Goal: Contribute content: Add original content to the website for others to see

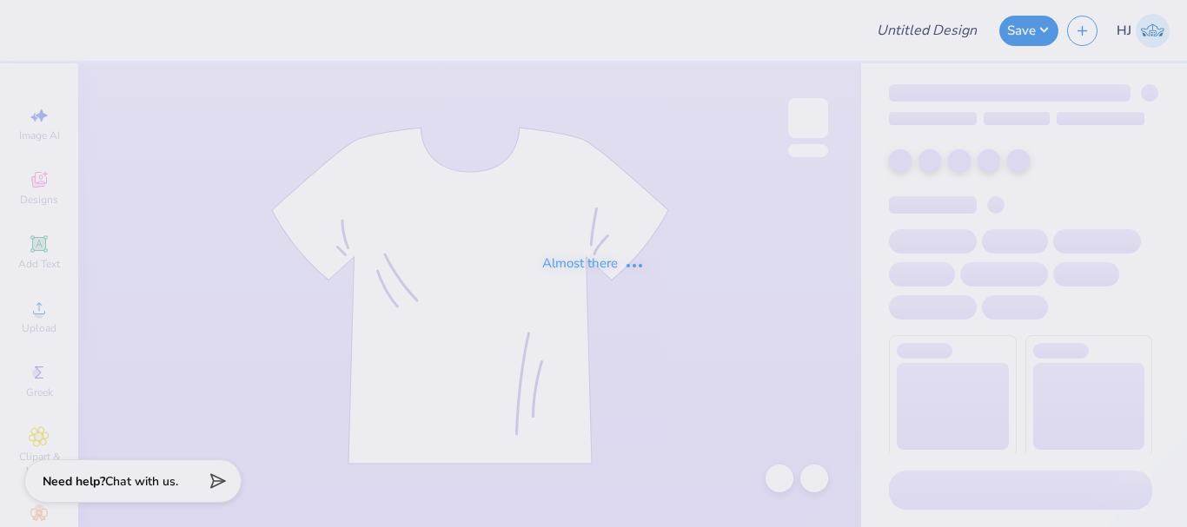
type input "[PERSON_NAME] : [PERSON_NAME][GEOGRAPHIC_DATA]"
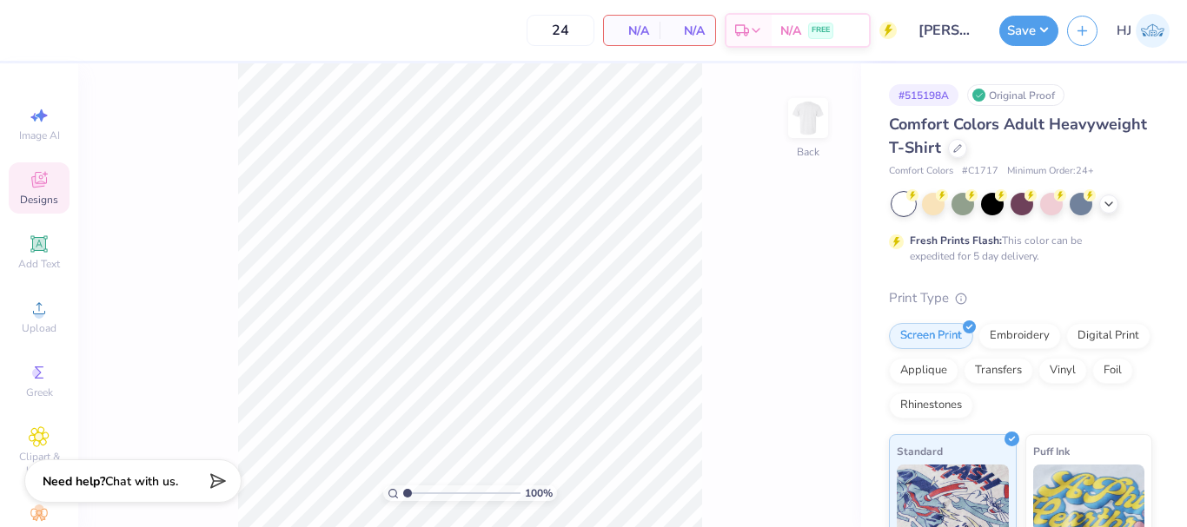
click at [45, 189] on div "Designs" at bounding box center [39, 187] width 61 height 51
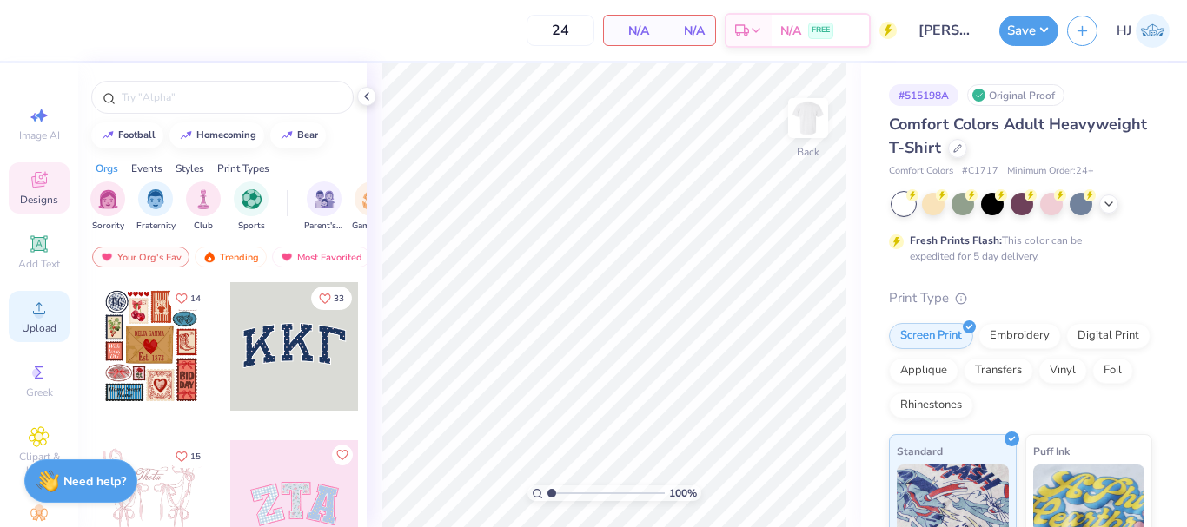
click at [29, 302] on icon at bounding box center [39, 308] width 21 height 21
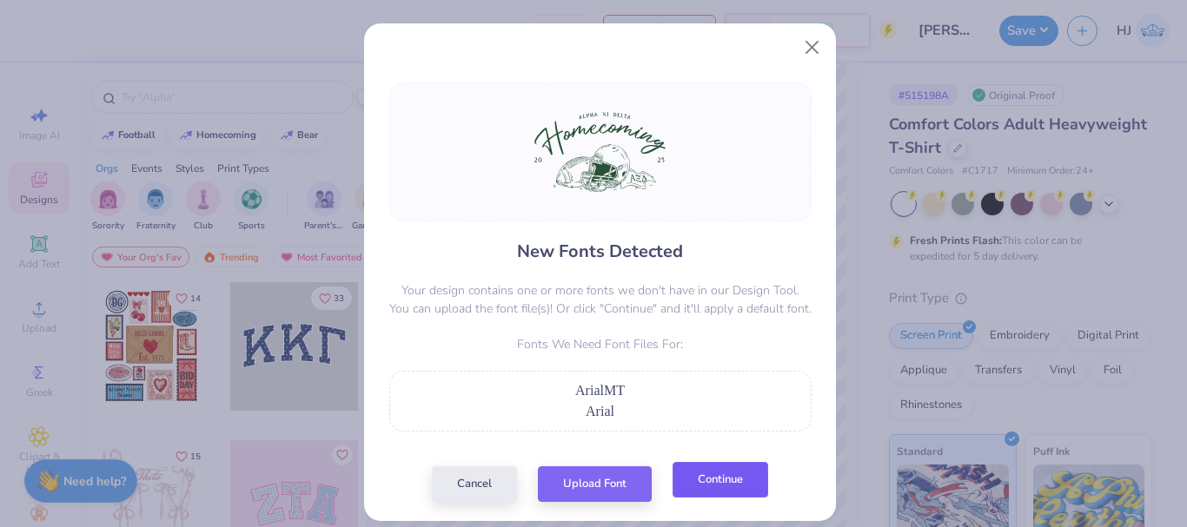
click at [702, 485] on button "Continue" at bounding box center [721, 480] width 96 height 36
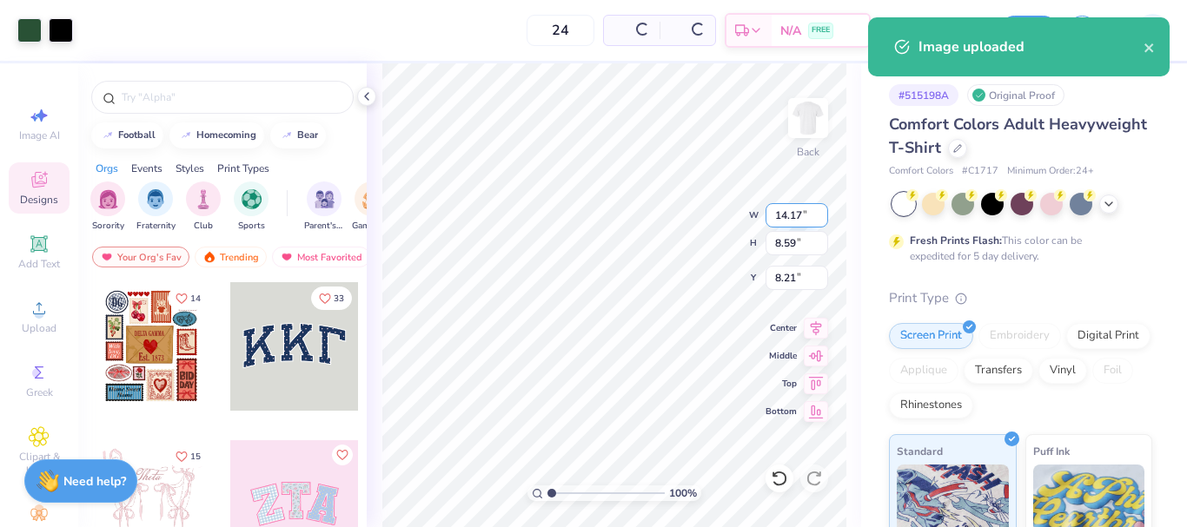
click at [782, 222] on input "14.17" at bounding box center [797, 215] width 63 height 24
type input "12.50"
type input "7.57"
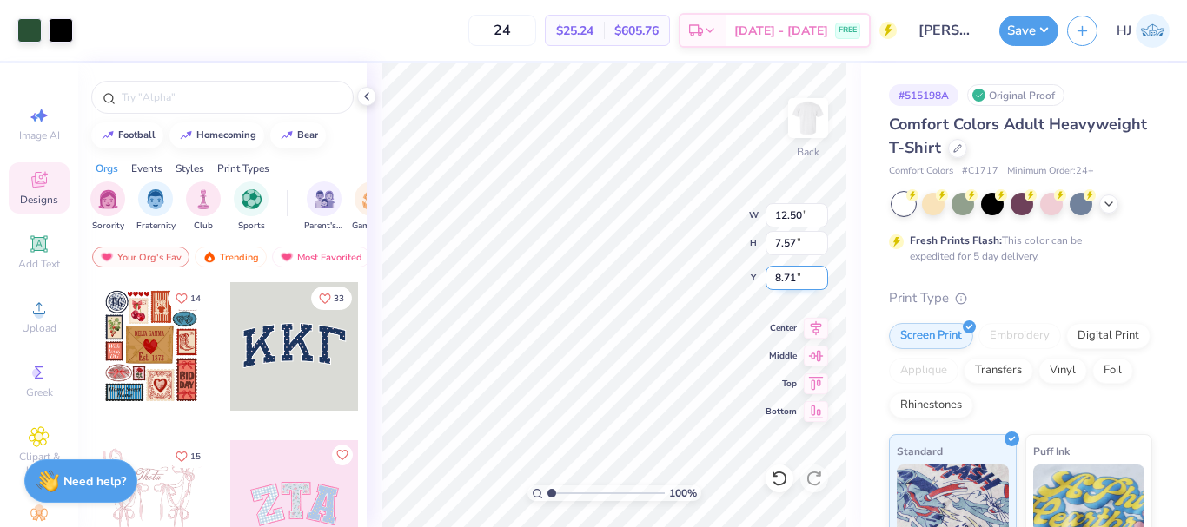
click at [788, 275] on input "8.71" at bounding box center [797, 278] width 63 height 24
type input "3.00"
click at [64, 33] on div at bounding box center [61, 29] width 24 height 24
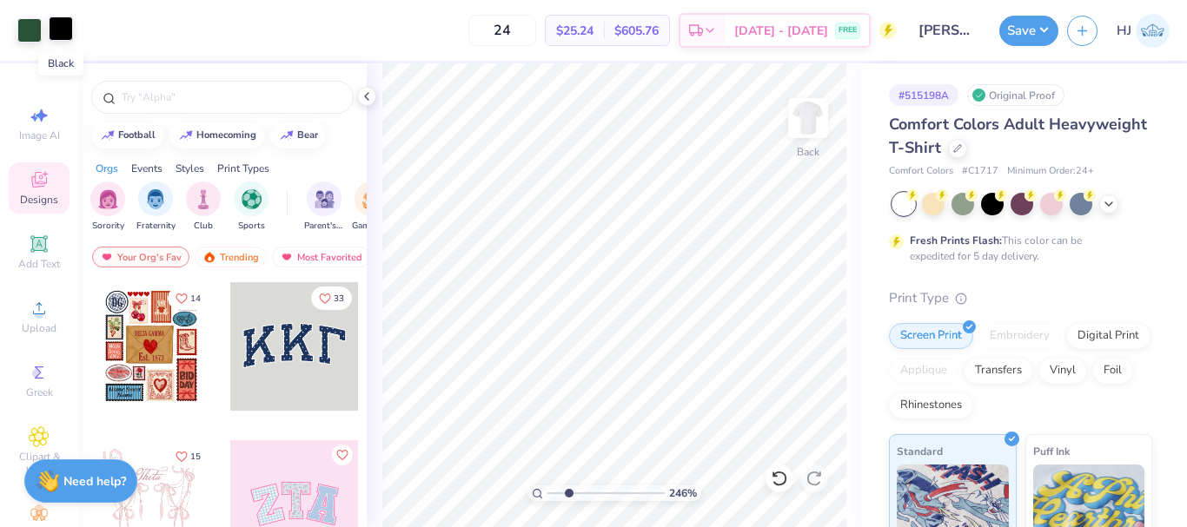
type input "2.46071092039641"
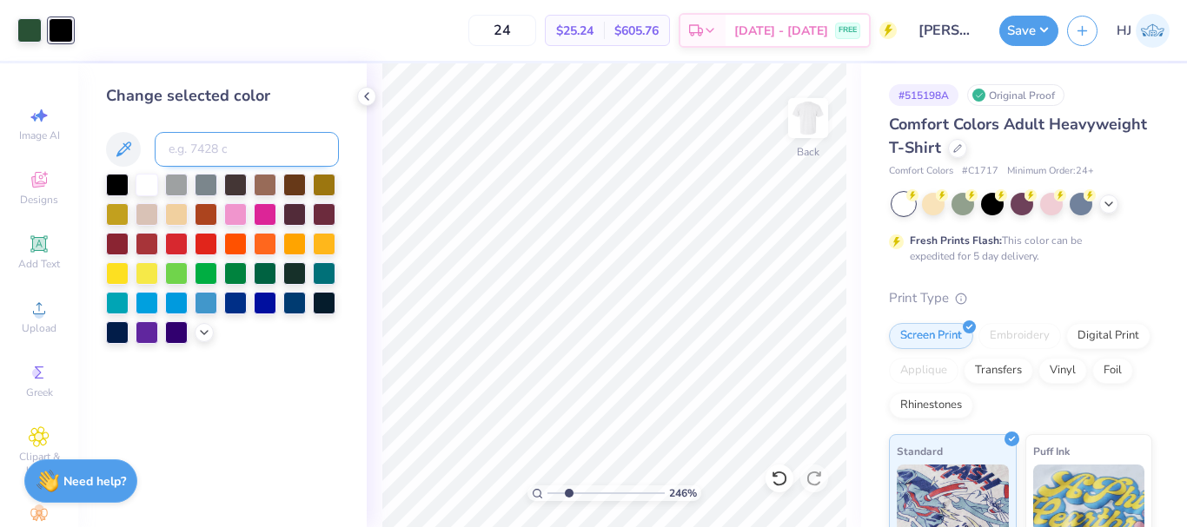
click at [199, 140] on input at bounding box center [247, 149] width 184 height 35
type input "350"
type input "2.46071092039641"
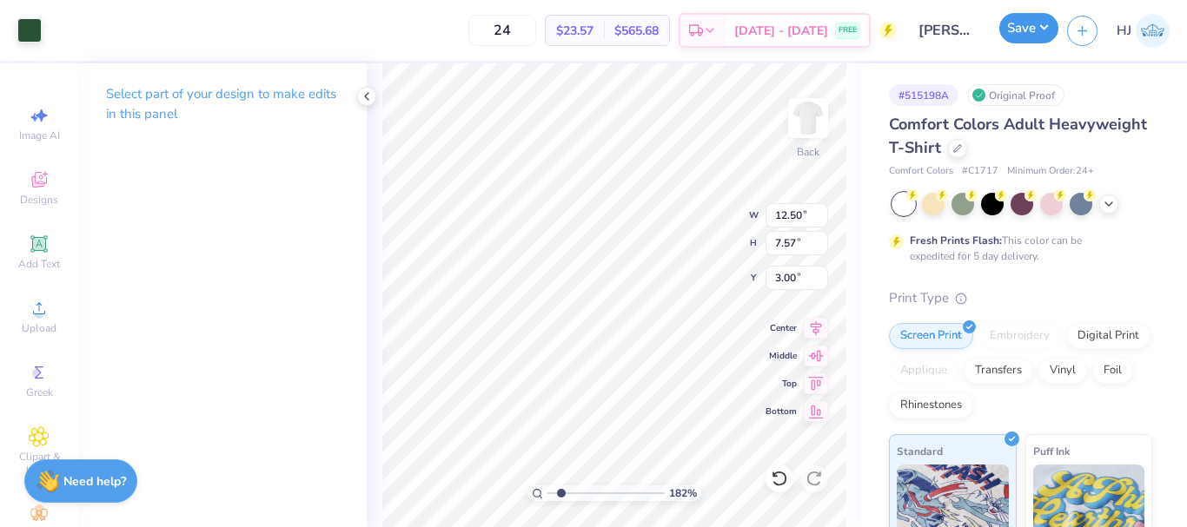
click at [1054, 23] on button "Save" at bounding box center [1028, 28] width 59 height 30
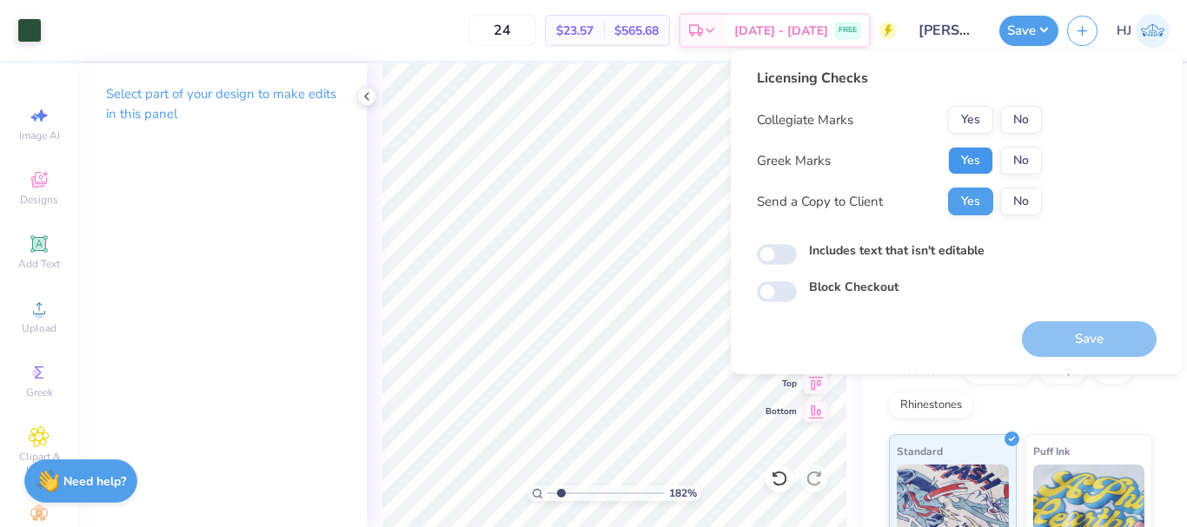
click at [974, 163] on button "Yes" at bounding box center [970, 161] width 45 height 28
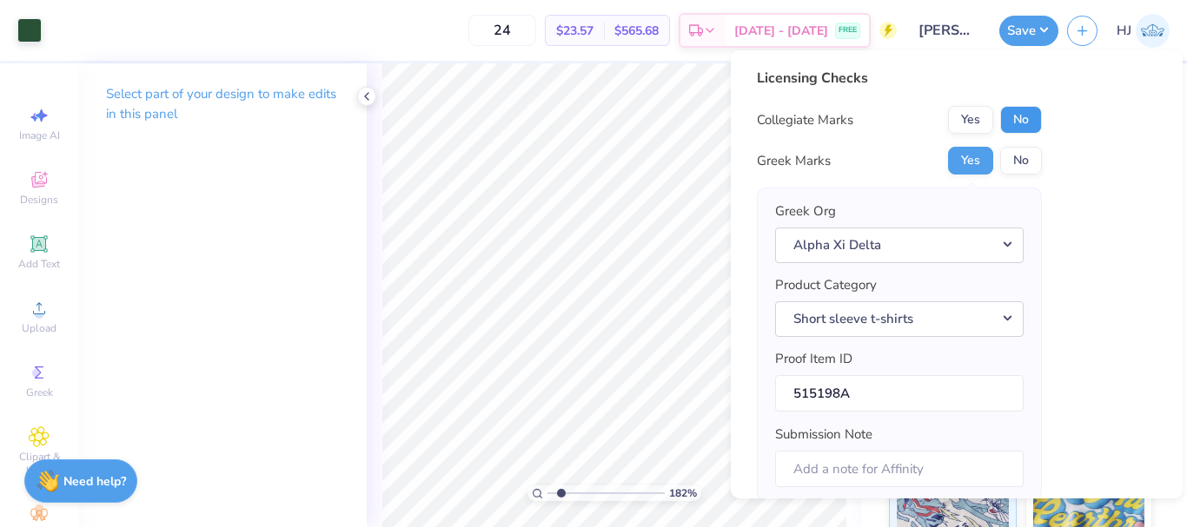
click at [1031, 121] on button "No" at bounding box center [1021, 120] width 42 height 28
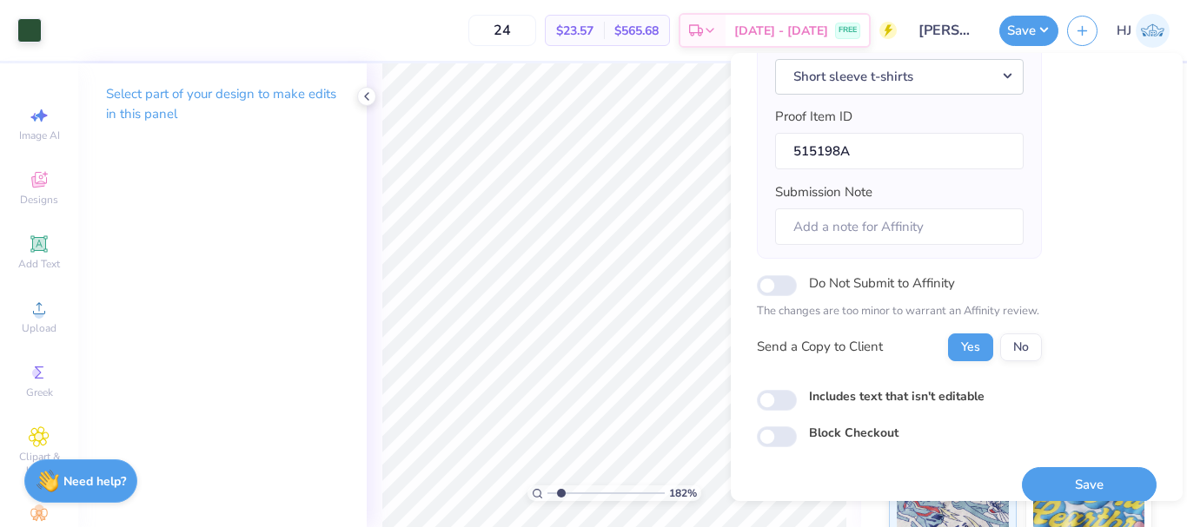
scroll to position [263, 0]
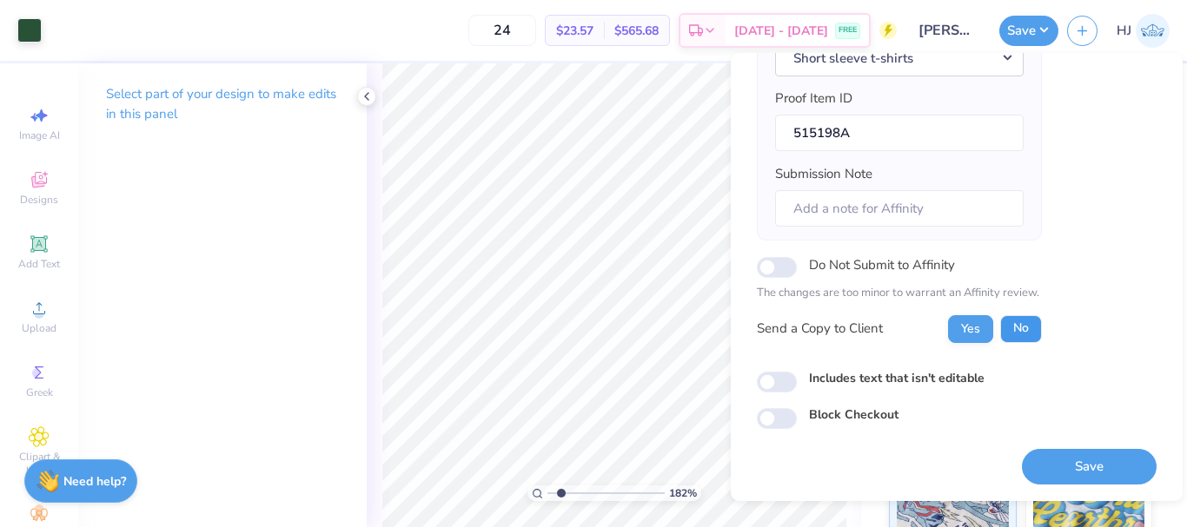
click at [1031, 330] on button "No" at bounding box center [1021, 329] width 42 height 28
click at [1076, 464] on button "Save" at bounding box center [1089, 467] width 135 height 36
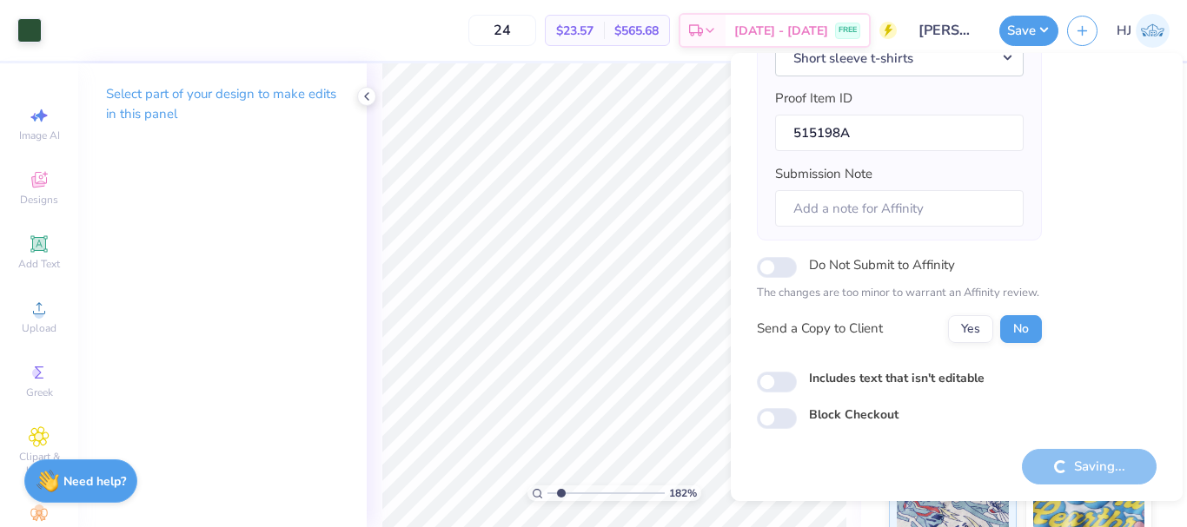
type input "1.82266588284093"
